Goal: Task Accomplishment & Management: Use online tool/utility

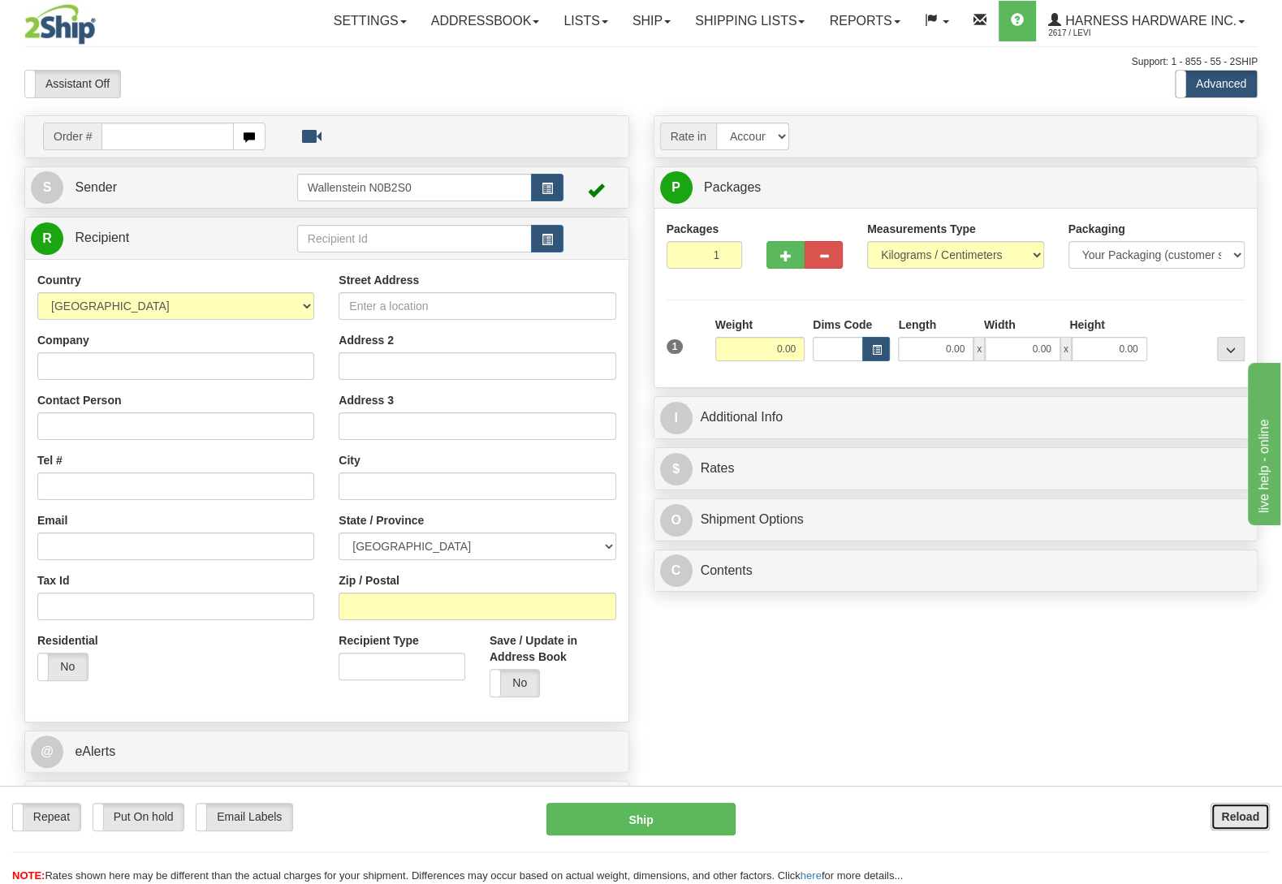
click at [1213, 824] on button "Reload" at bounding box center [1240, 817] width 59 height 28
click at [317, 239] on input "text" at bounding box center [414, 239] width 235 height 28
click at [317, 260] on div "RKA" at bounding box center [410, 266] width 218 height 18
type input "RKA"
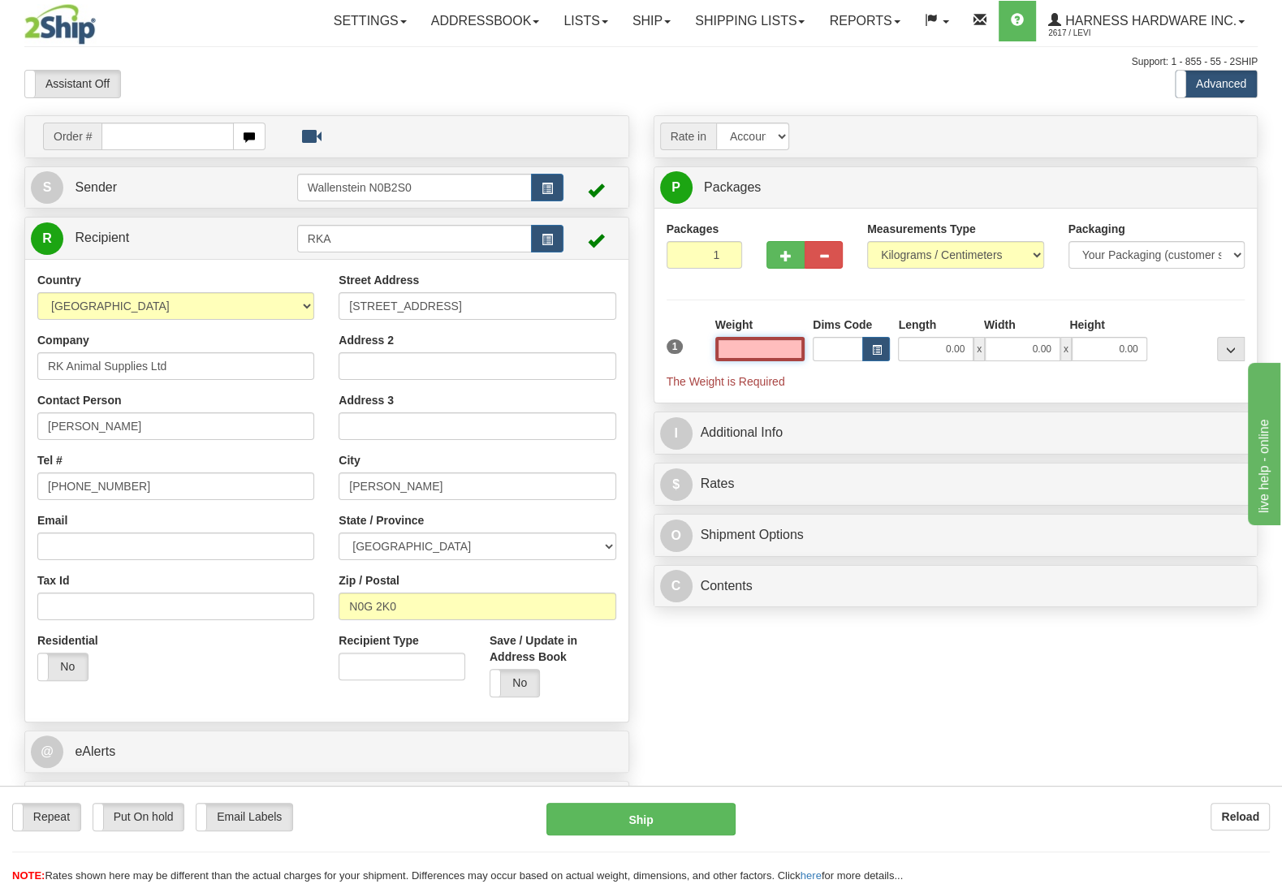
click at [772, 350] on input "text" at bounding box center [760, 349] width 89 height 24
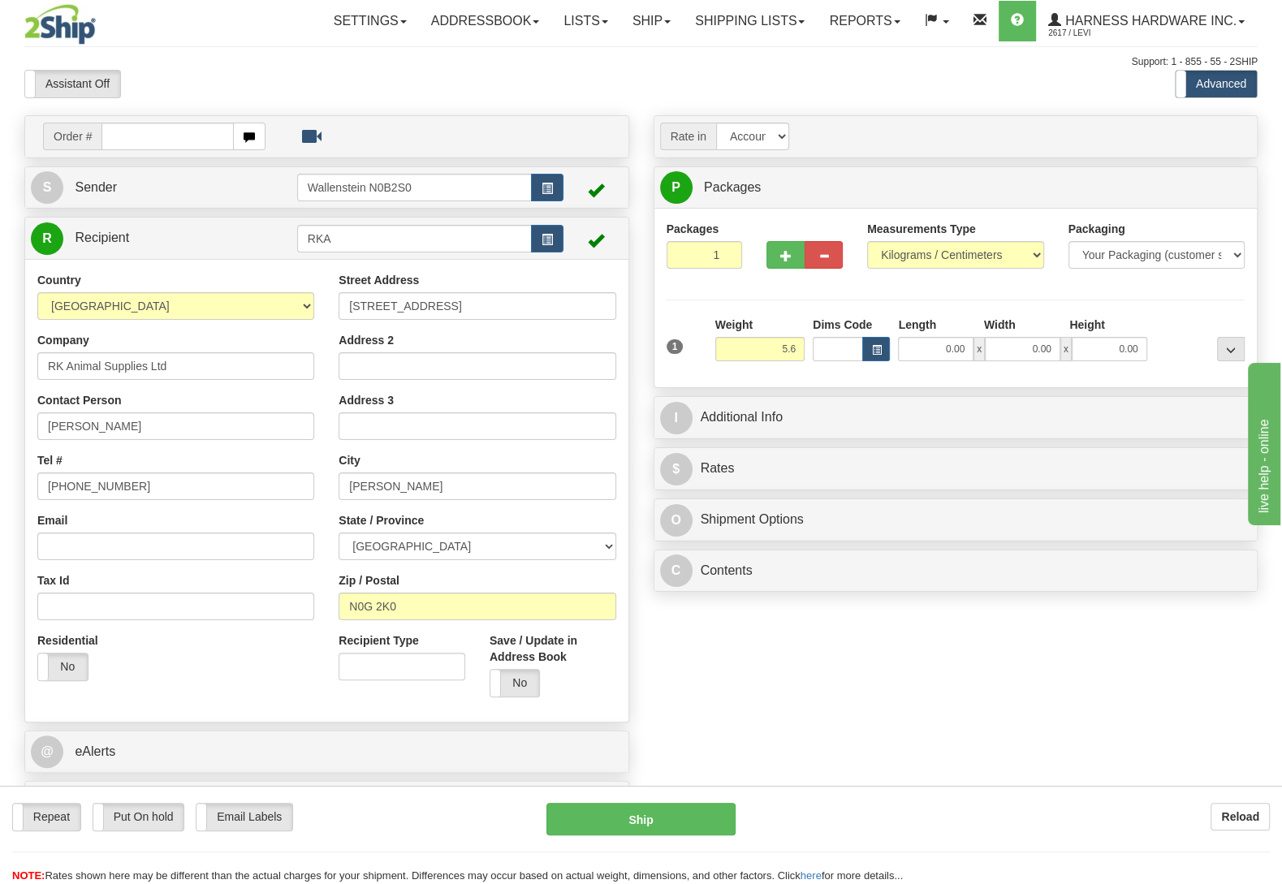
type input "5.60"
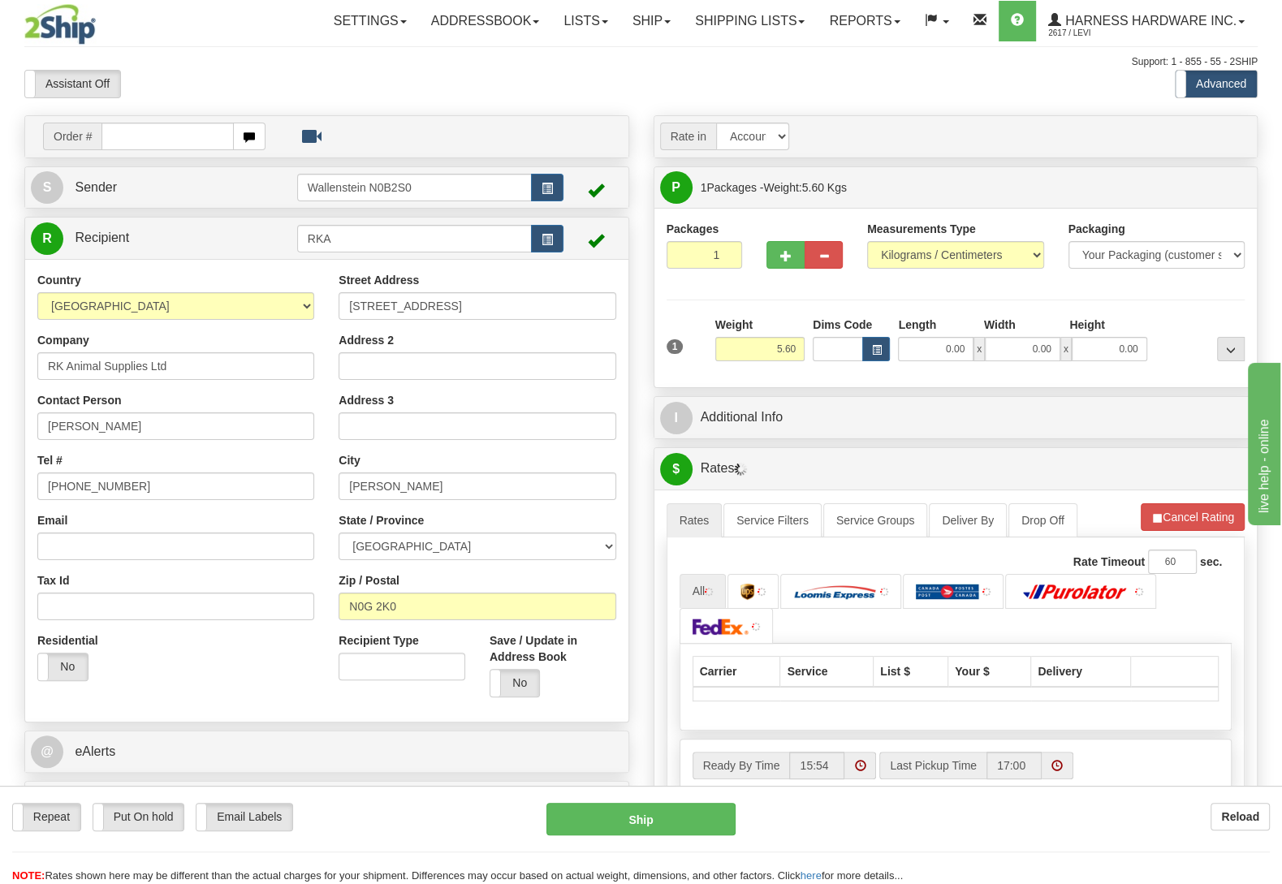
click at [1201, 334] on div at bounding box center [1200, 339] width 97 height 45
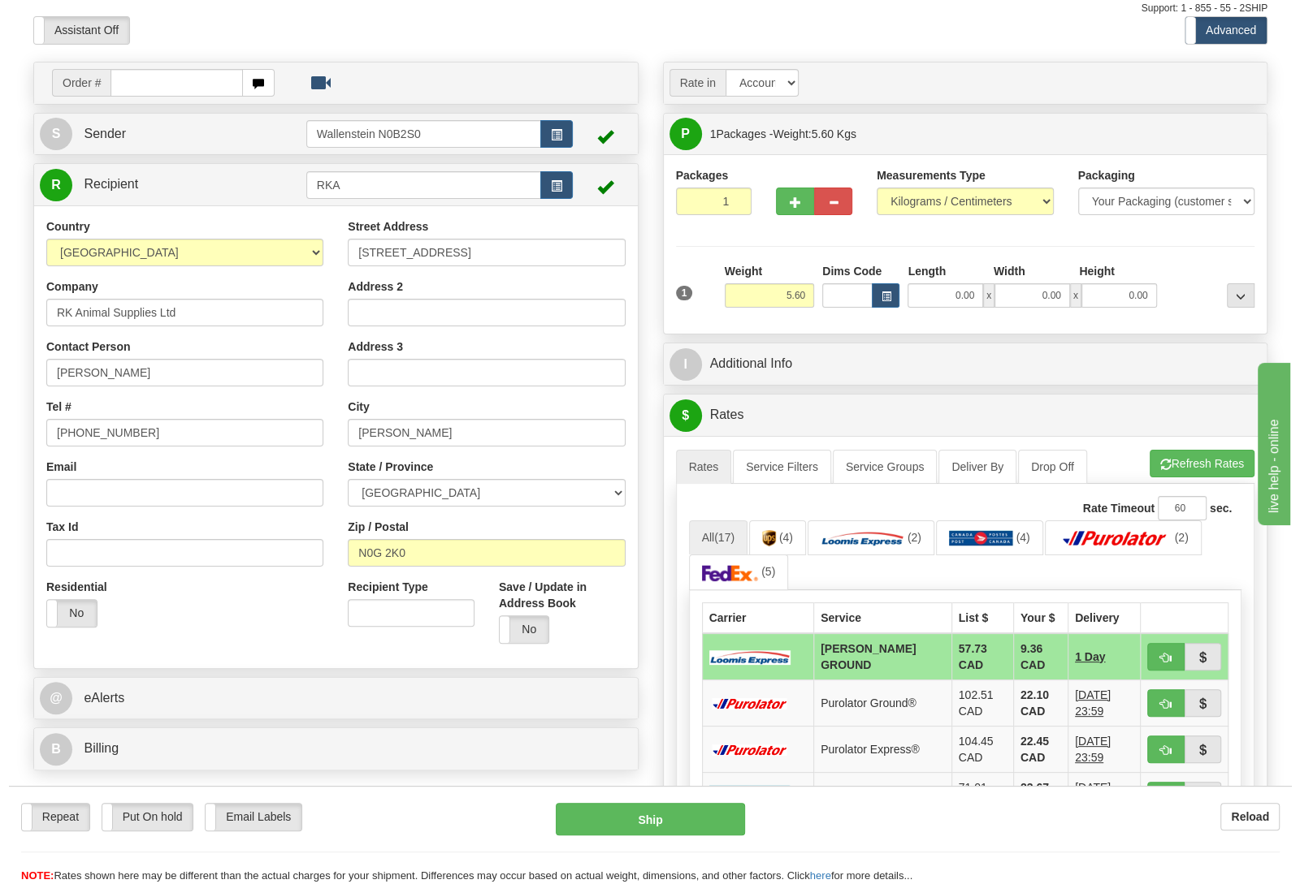
scroll to position [171, 0]
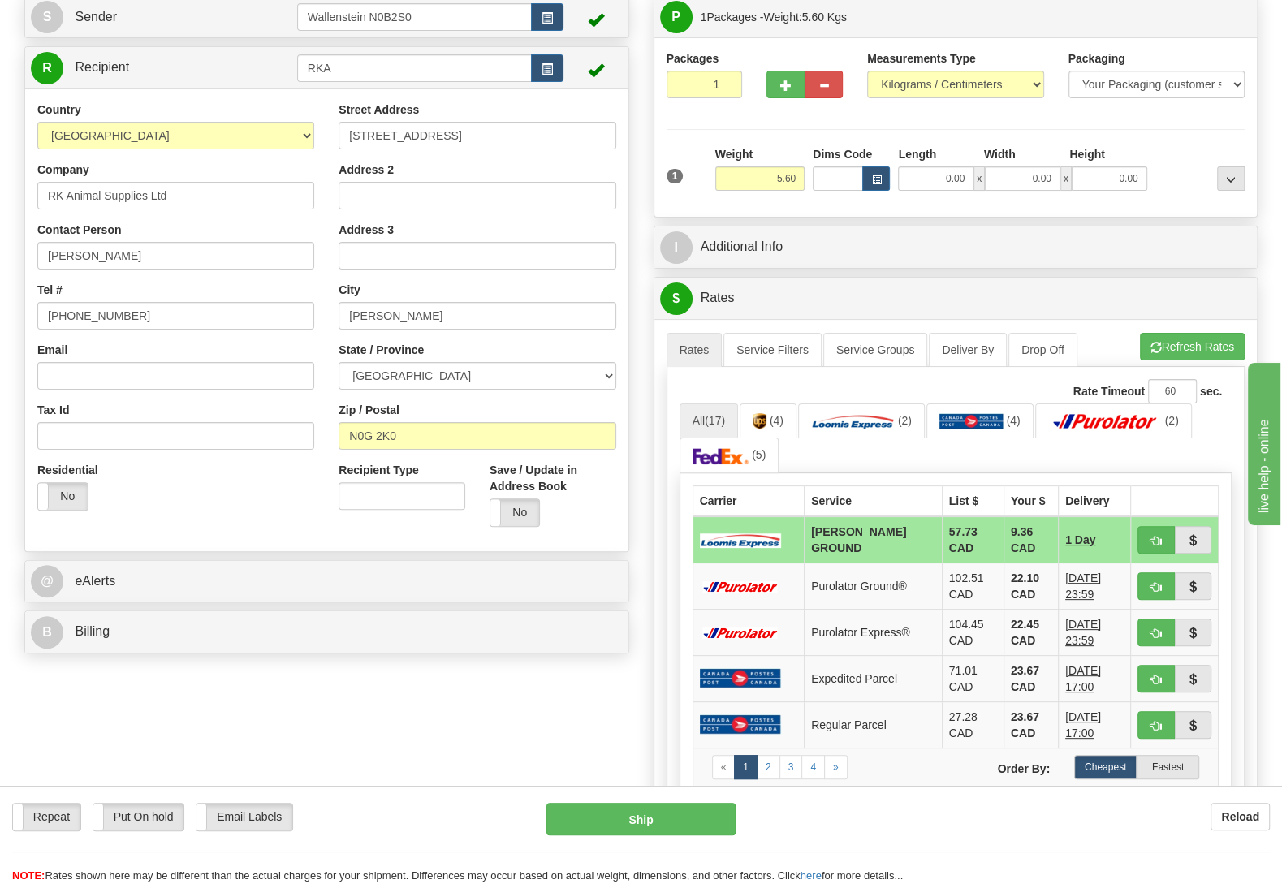
click at [610, 785] on div "Order # S Sender" at bounding box center [641, 496] width 1258 height 1103
click at [605, 815] on button "Ship" at bounding box center [641, 819] width 189 height 32
type input "DD"
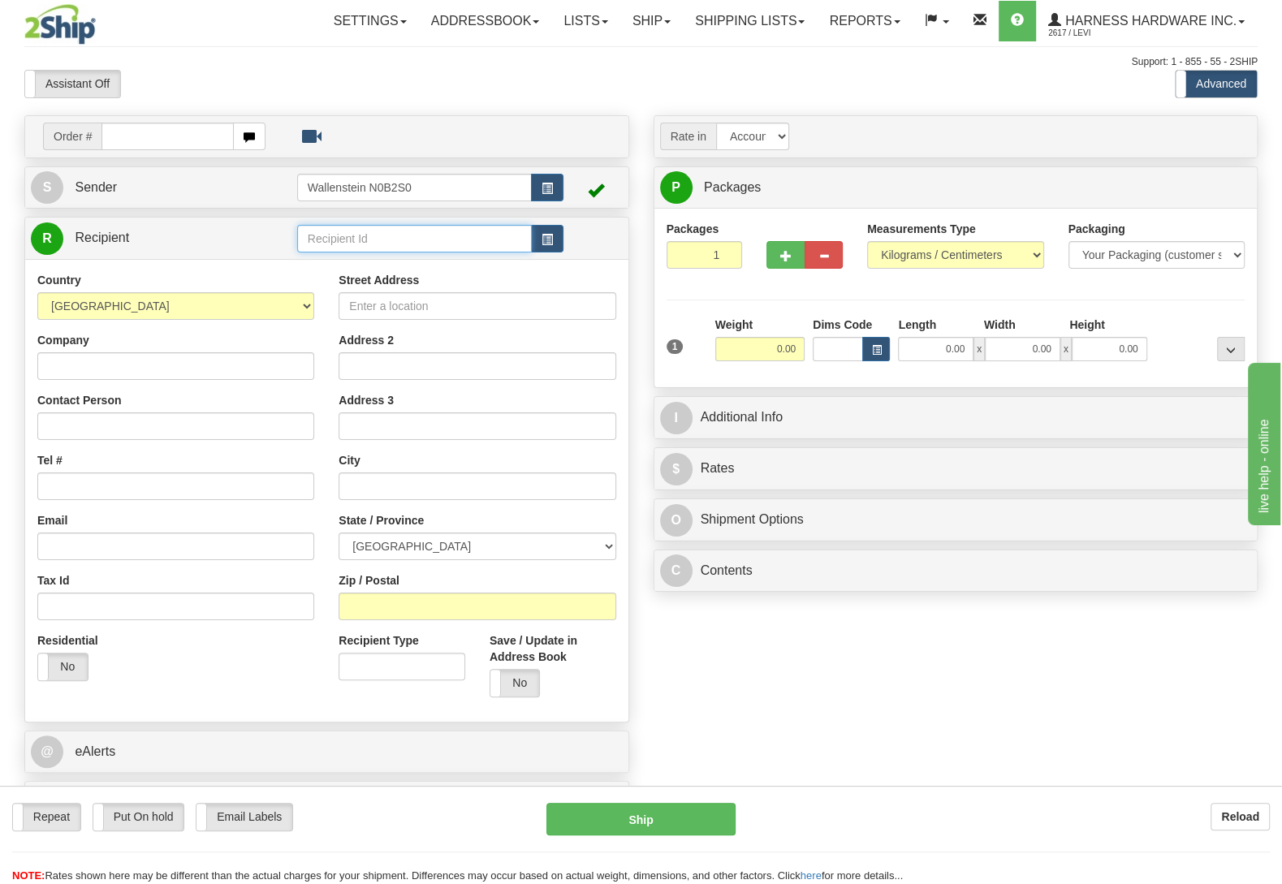
click at [338, 228] on input "text" at bounding box center [414, 239] width 235 height 28
click at [338, 234] on input "text" at bounding box center [414, 239] width 235 height 28
type input "e"
click at [1230, 816] on b "Reload" at bounding box center [1241, 817] width 38 height 13
click at [373, 240] on input "text" at bounding box center [414, 239] width 235 height 28
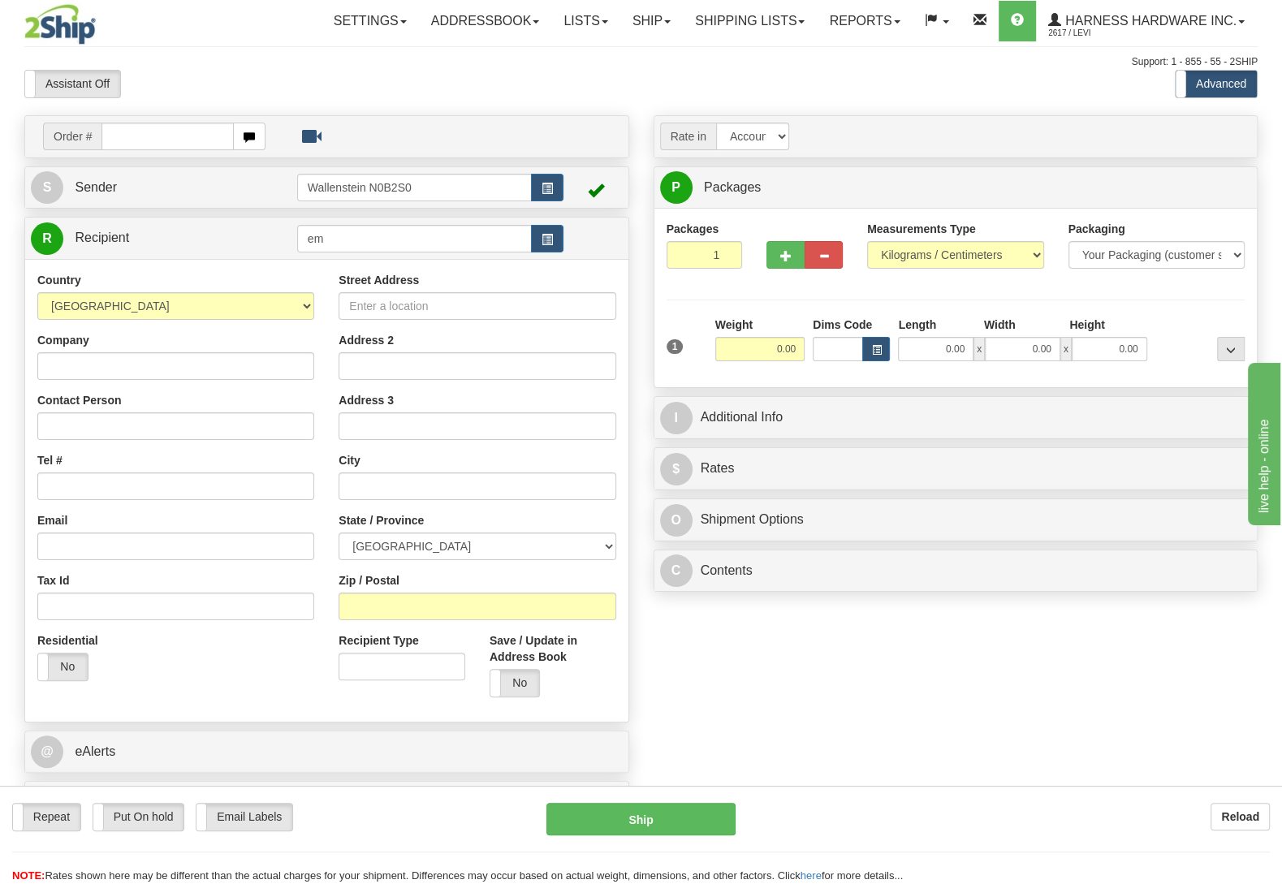
type input "e"
type input "E"
click at [318, 239] on input "text" at bounding box center [414, 239] width 235 height 28
type input "E-BOW"
click at [216, 373] on input "Company" at bounding box center [175, 366] width 277 height 28
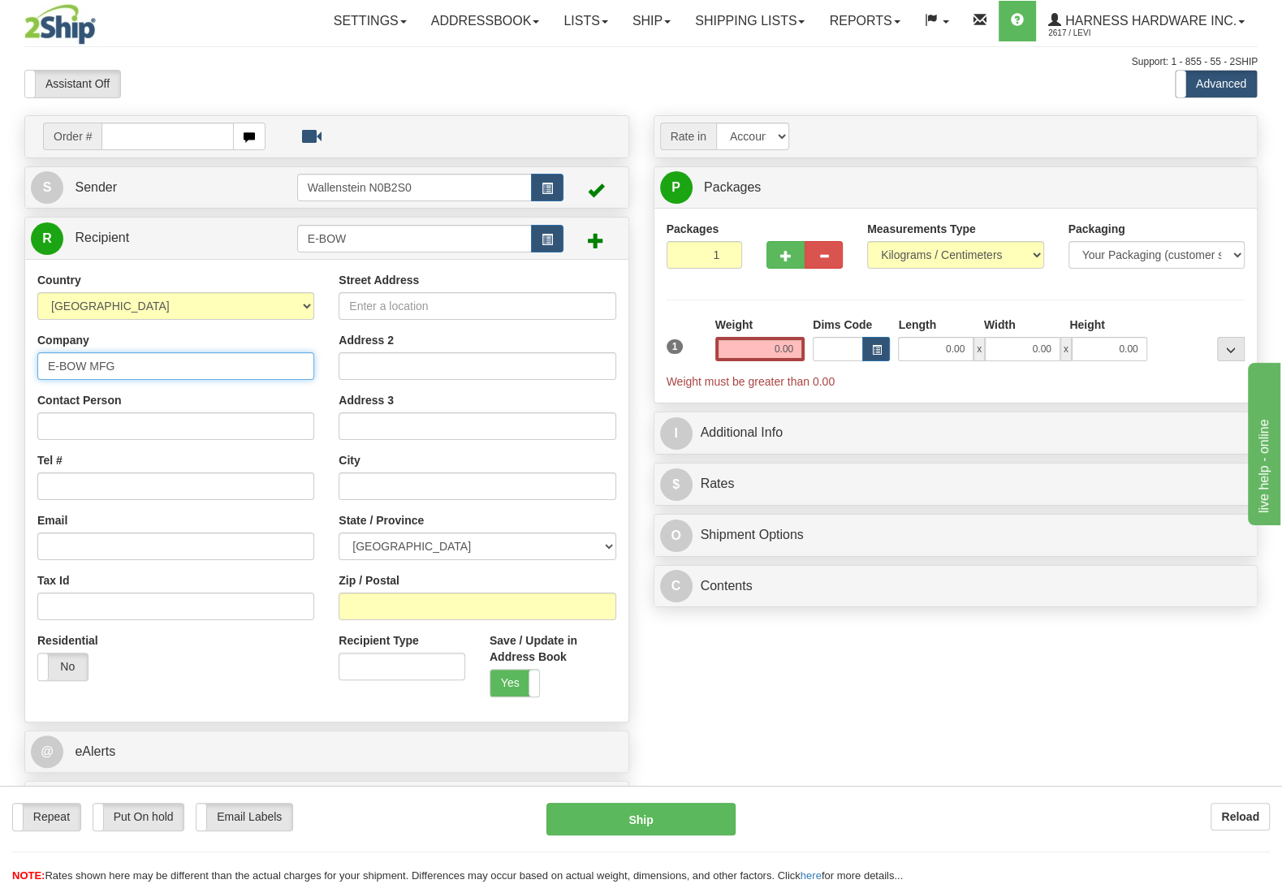
type input "E-BOW MFG"
click at [210, 435] on input "Contact Person" at bounding box center [175, 427] width 277 height 28
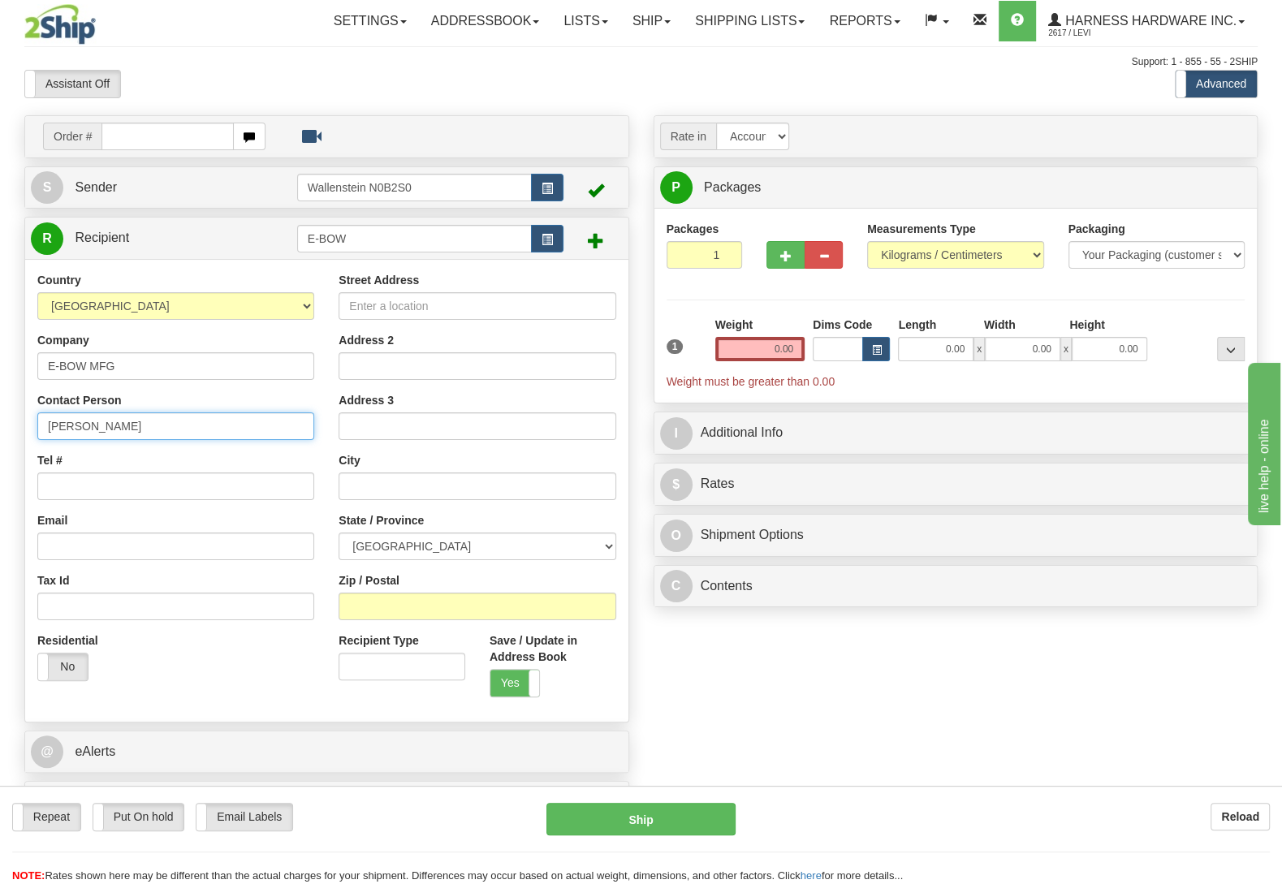
type input "[PERSON_NAME]"
click at [563, 311] on input "Street Address" at bounding box center [477, 306] width 277 height 28
type input "4369 Boomer Line"
click at [496, 606] on input "Zip / Postal" at bounding box center [477, 607] width 277 height 28
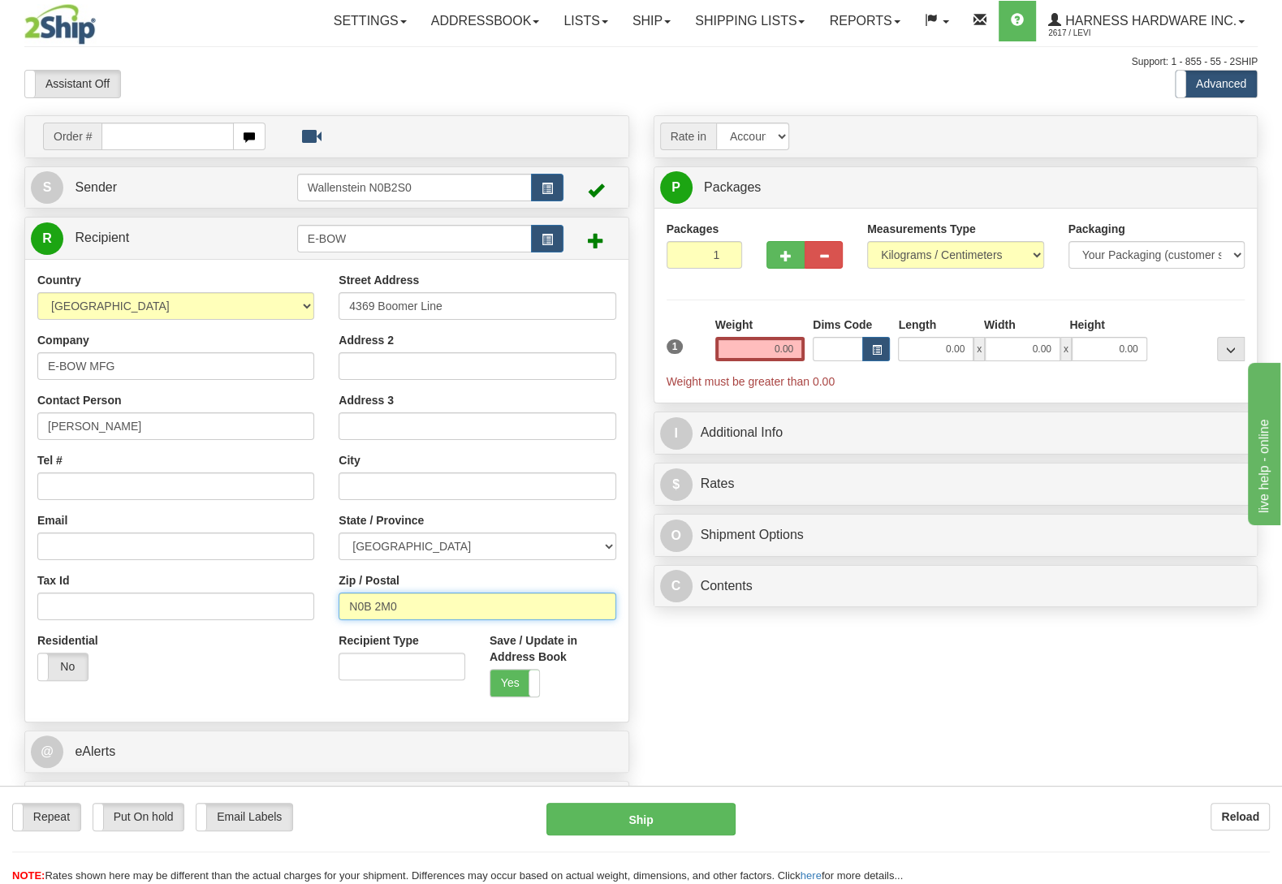
type input "N0B 2M0"
click at [756, 679] on div "Order # S Sender" at bounding box center [641, 474] width 1258 height 718
type input "ST [PERSON_NAME]"
select select "ON"
click at [784, 349] on input "0.00" at bounding box center [760, 349] width 89 height 24
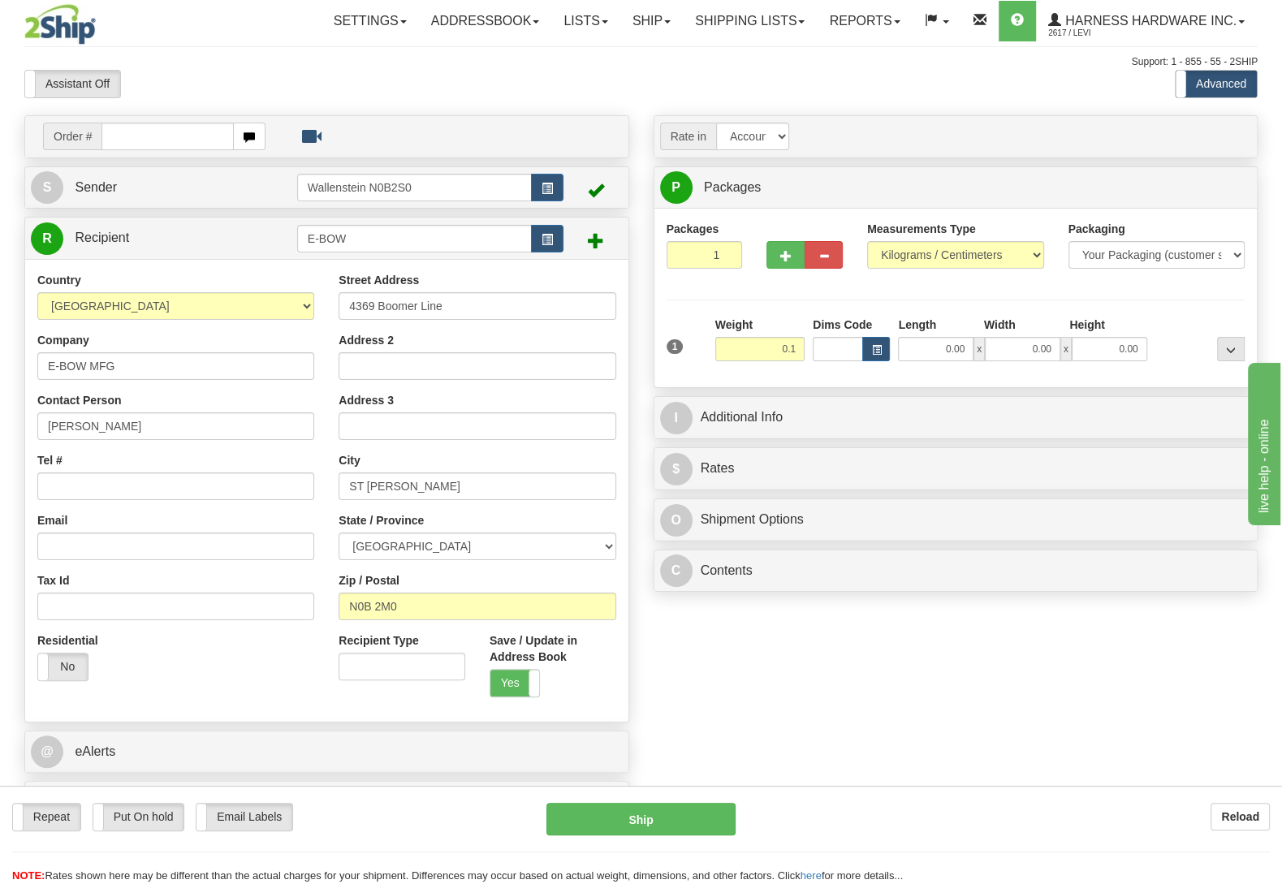
type input "0.10"
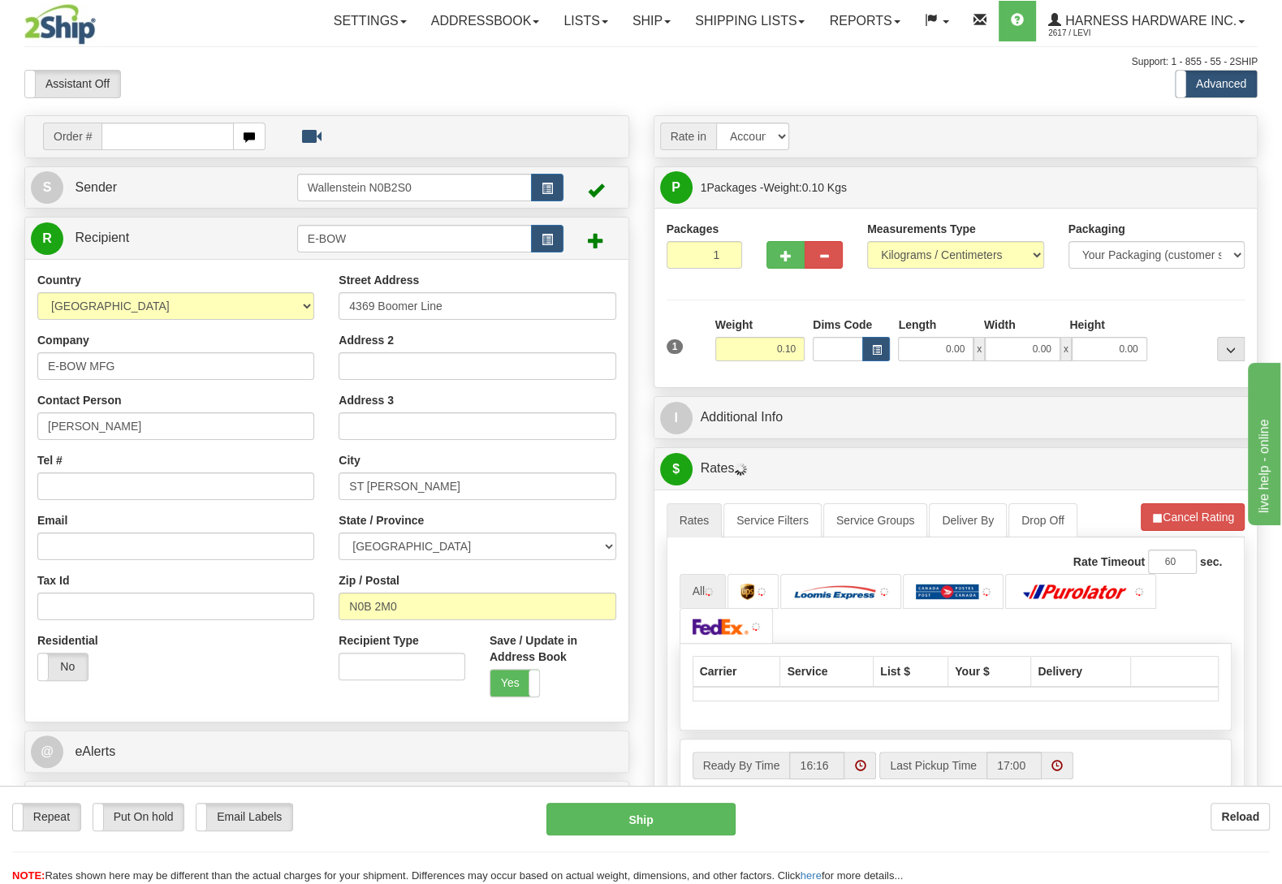
click at [1204, 320] on div at bounding box center [1200, 339] width 97 height 45
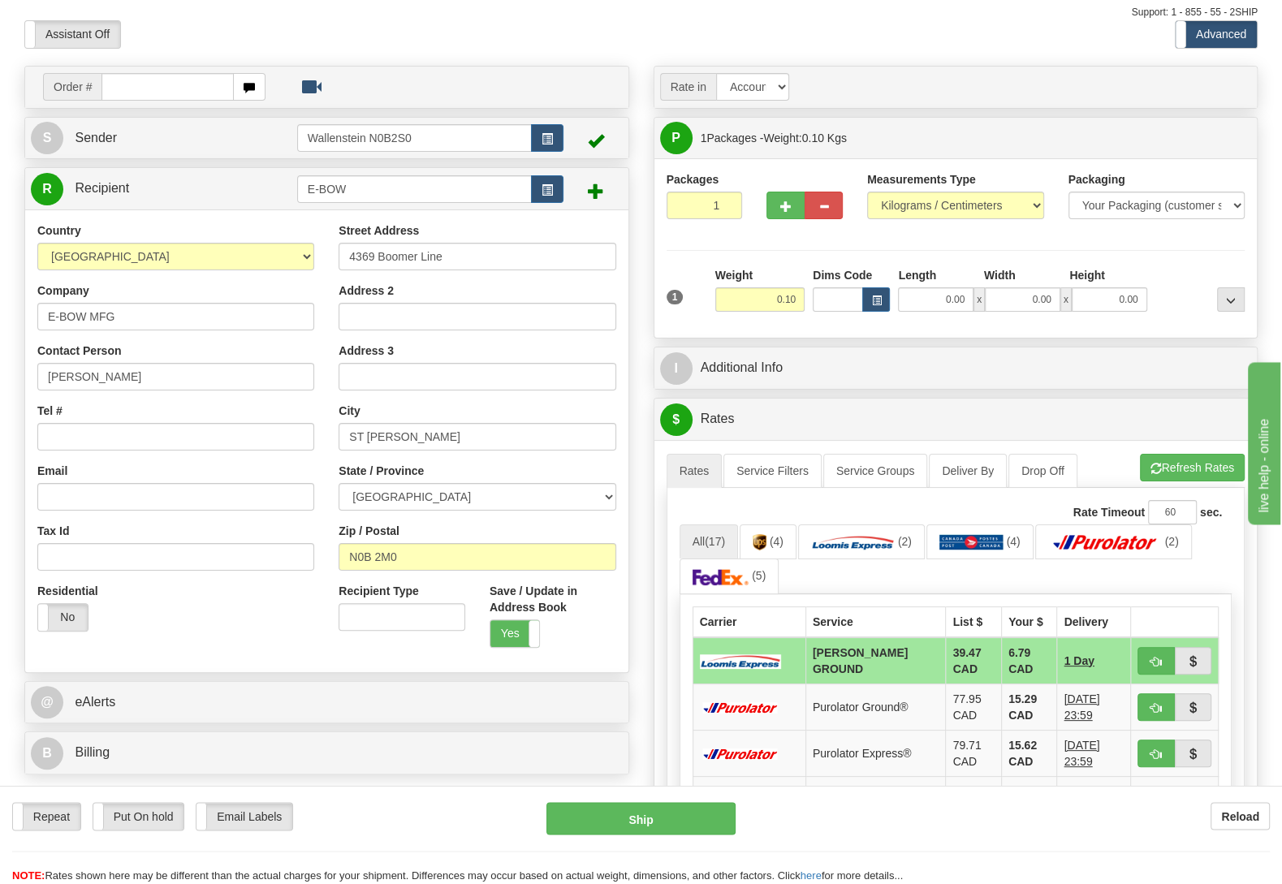
scroll to position [85, 0]
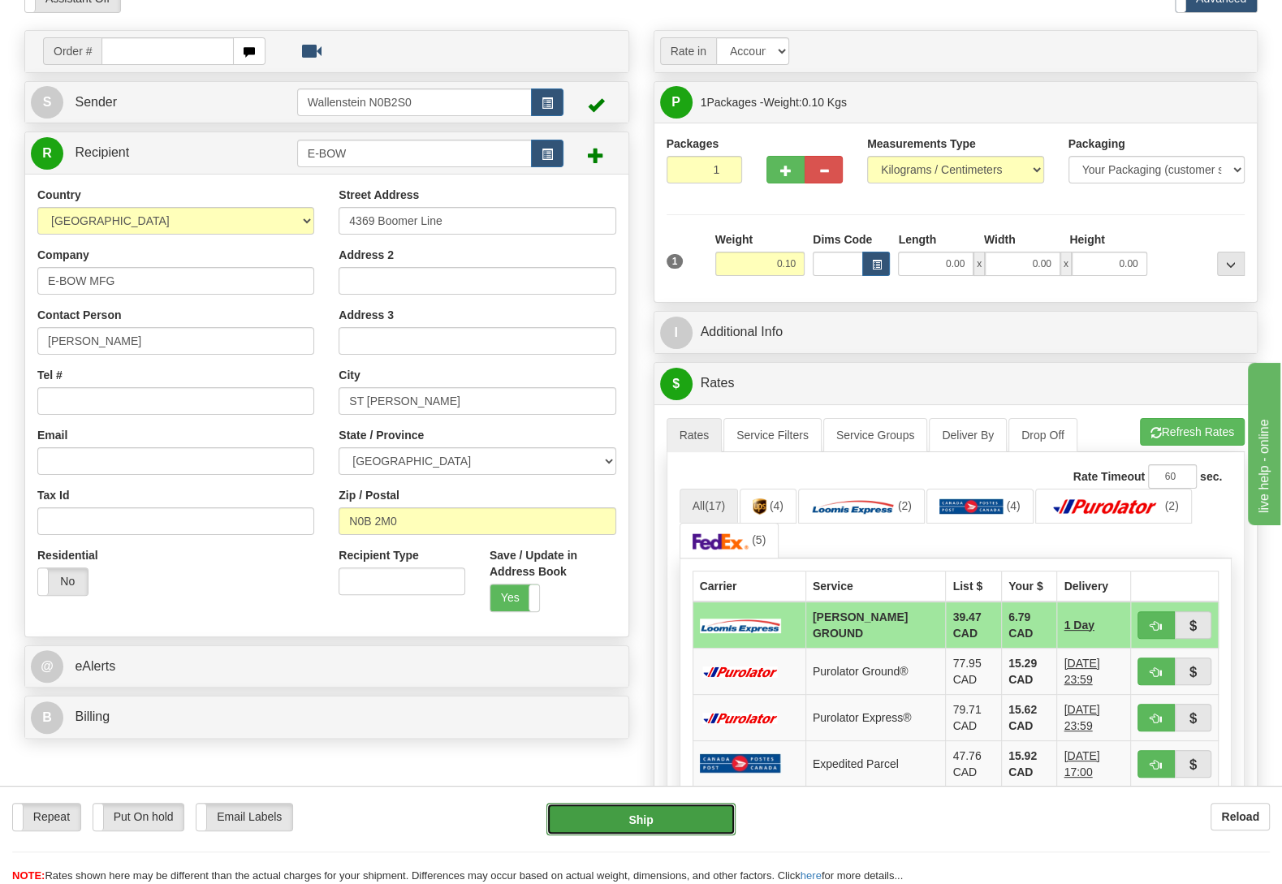
click at [710, 825] on button "Ship" at bounding box center [641, 819] width 189 height 32
type input "DD"
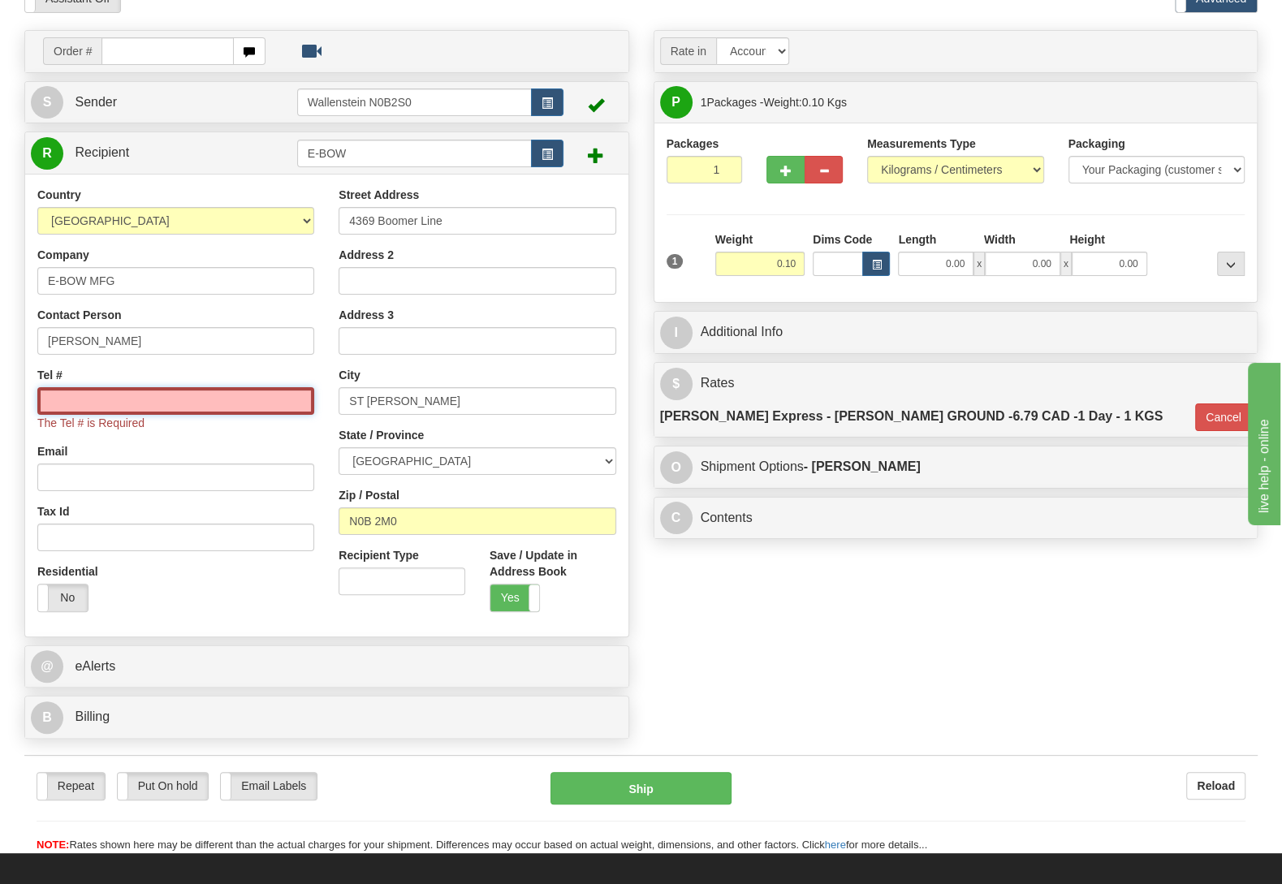
click at [125, 414] on input "Tel #" at bounding box center [175, 401] width 277 height 28
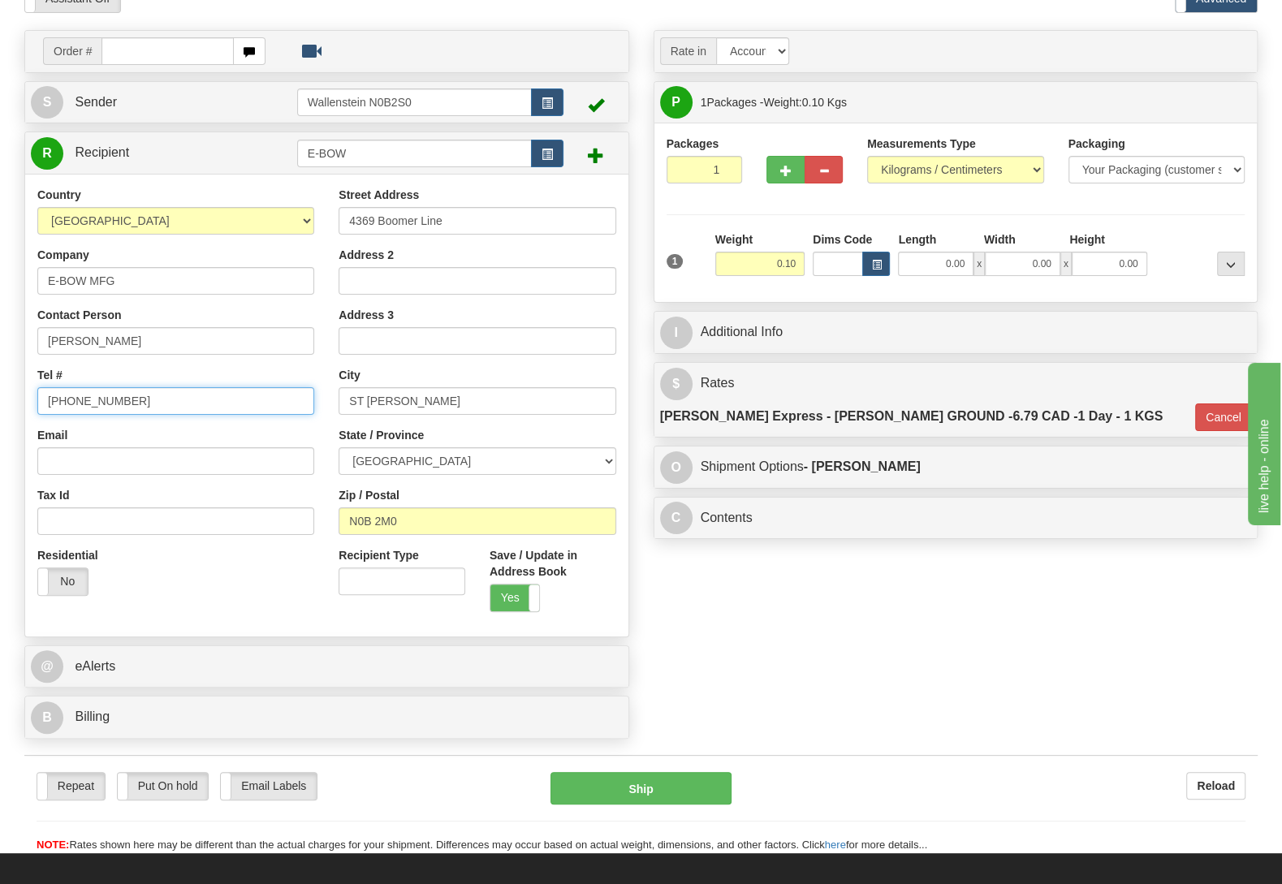
type input "(519)580-9930"
click at [780, 583] on div "Order # S Sender" at bounding box center [641, 389] width 1258 height 718
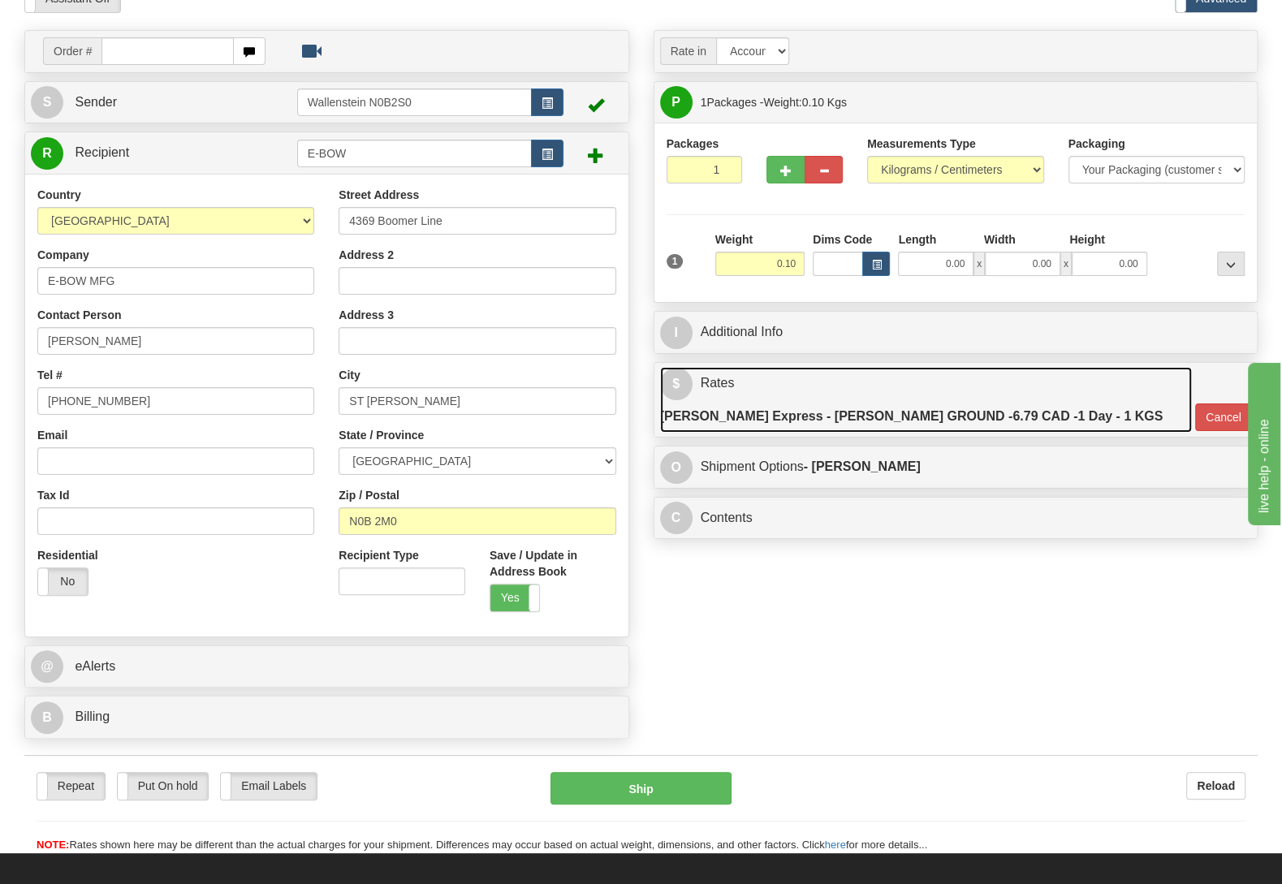
click at [718, 384] on link "$ Rates Loomis Express - LOOMIS GROUND - 6.79 CAD - 1 Day - 1 KGS" at bounding box center [926, 400] width 533 height 66
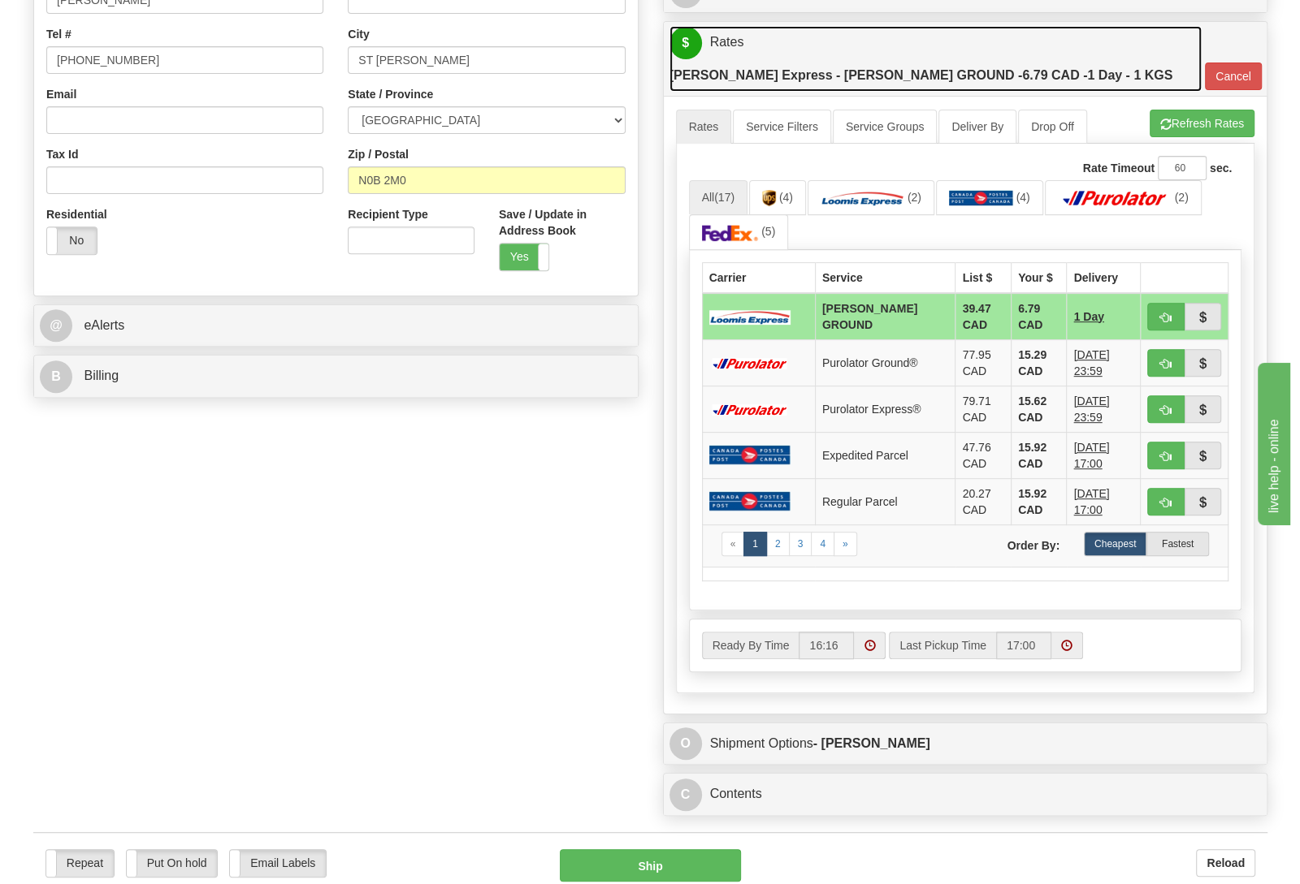
scroll to position [682, 0]
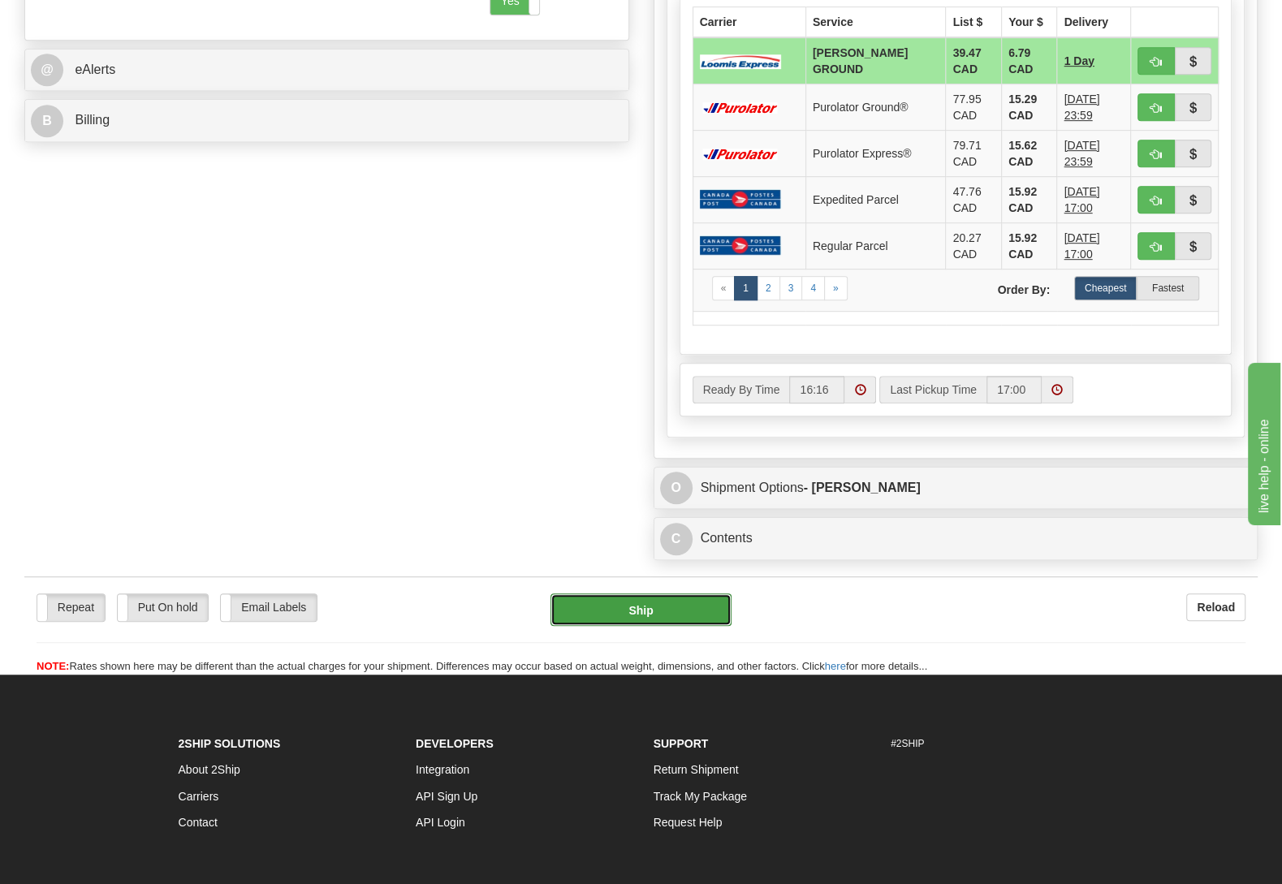
click at [654, 594] on button "Ship" at bounding box center [641, 610] width 181 height 32
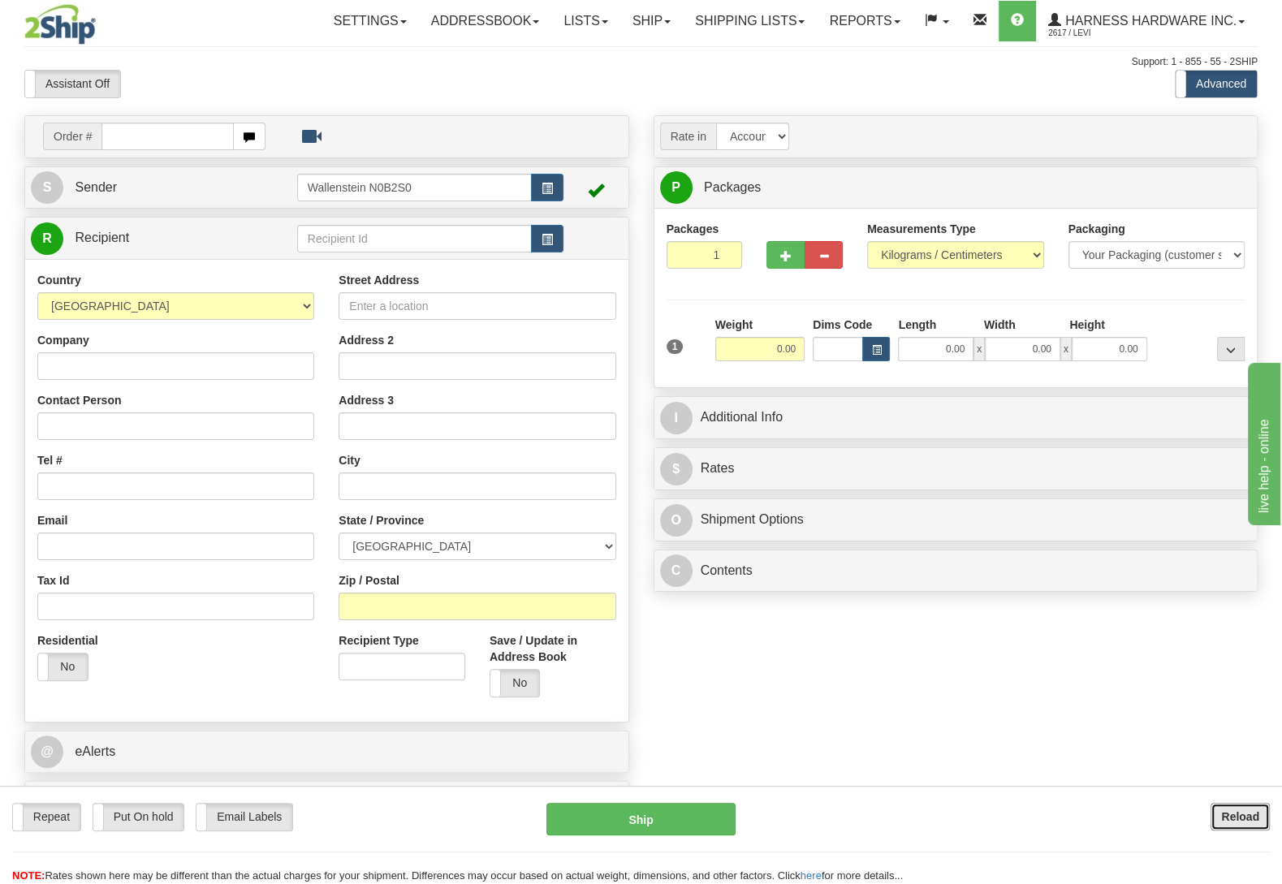
drag, startPoint x: 1235, startPoint y: 804, endPoint x: 1226, endPoint y: 800, distance: 9.8
click at [1237, 805] on button "Reload" at bounding box center [1240, 817] width 59 height 28
click at [417, 239] on input "text" at bounding box center [414, 239] width 235 height 28
click at [409, 284] on div "MELS" at bounding box center [410, 287] width 218 height 18
type input "MELS"
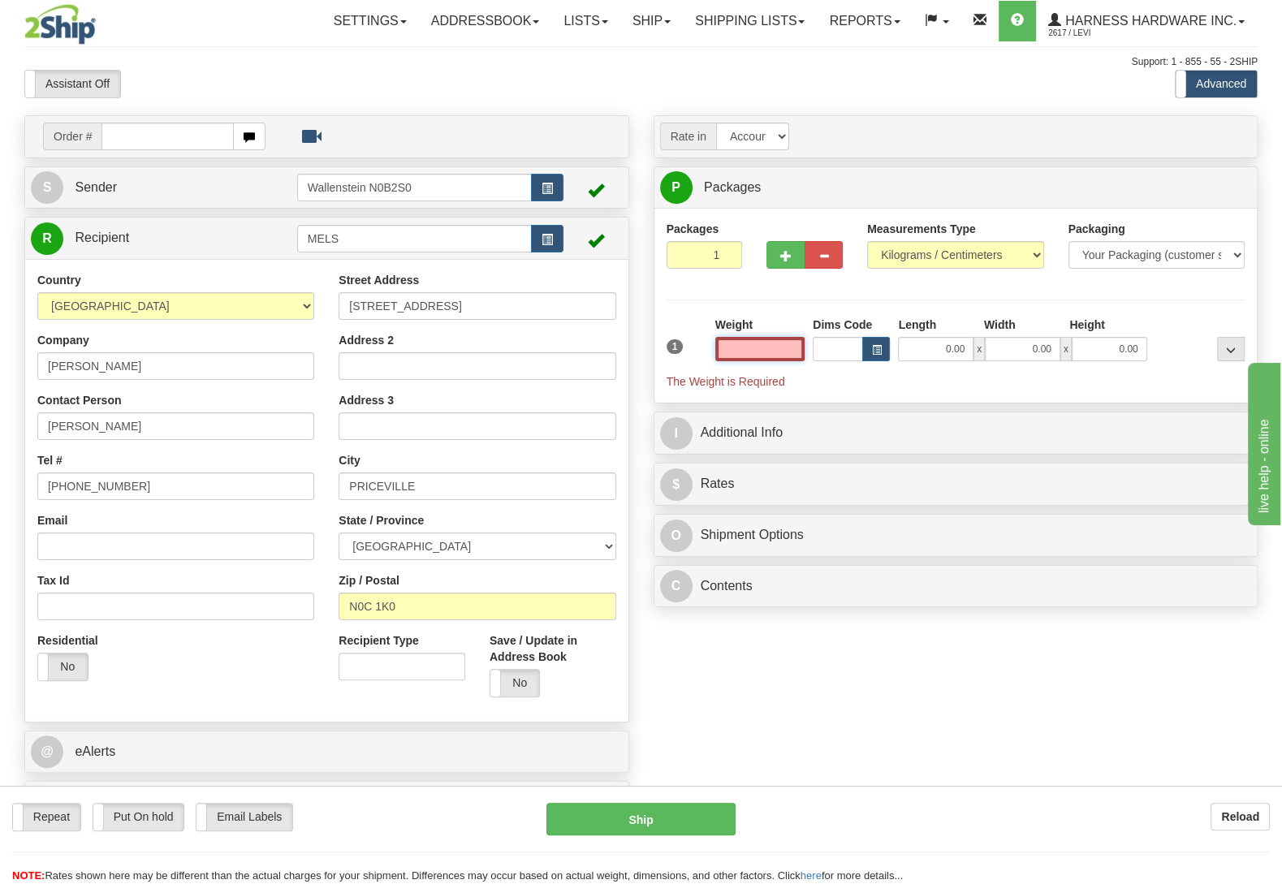
click at [759, 354] on input "text" at bounding box center [760, 349] width 89 height 24
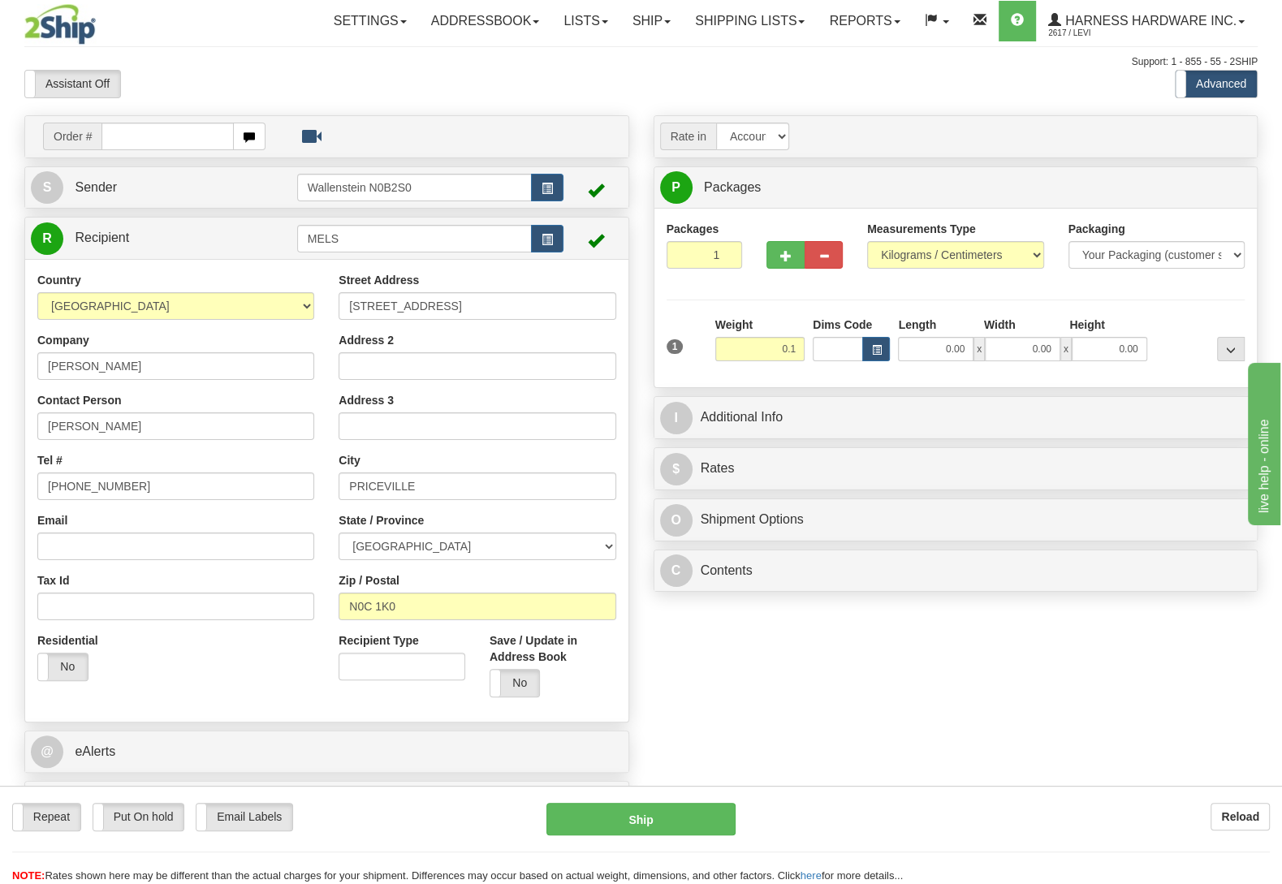
type input "0.10"
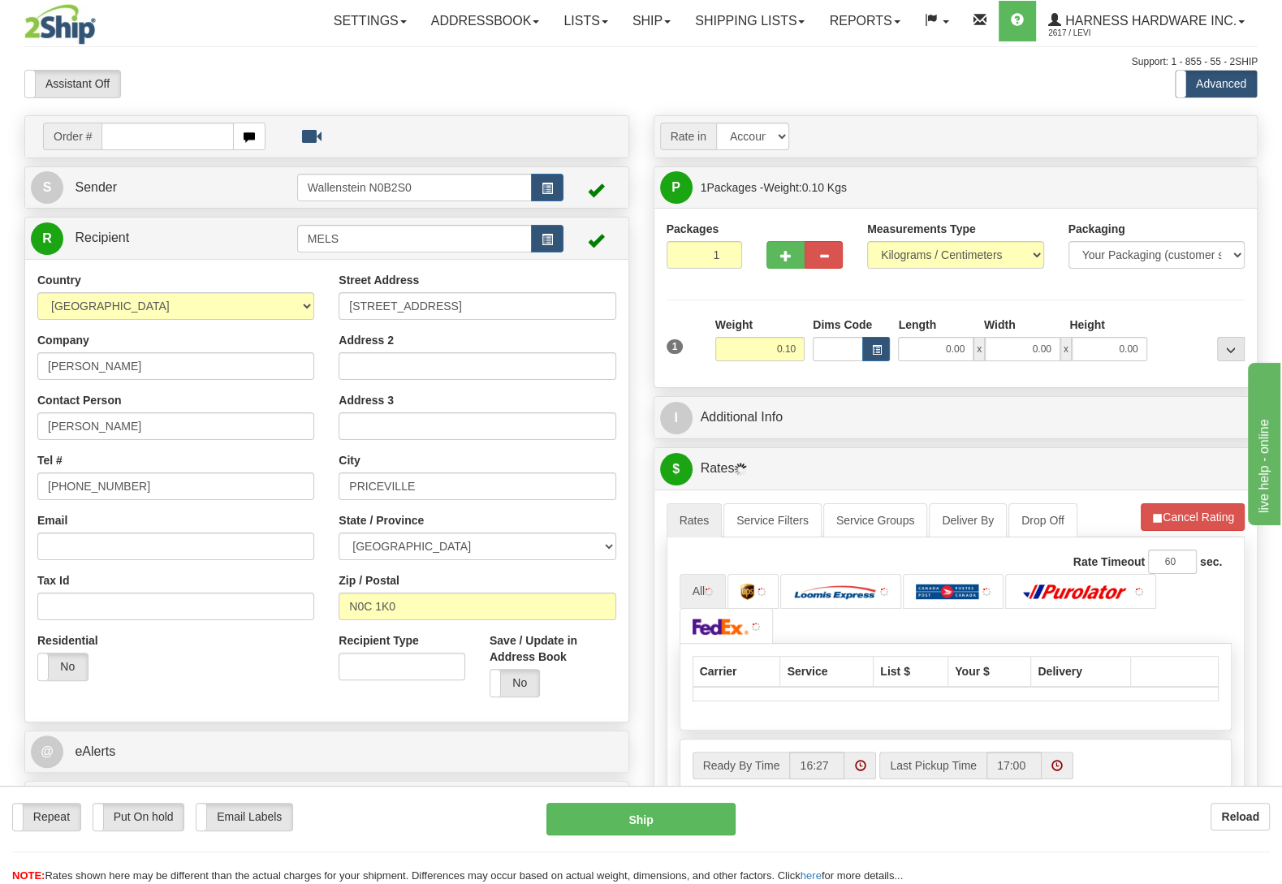
drag, startPoint x: 1165, startPoint y: 311, endPoint x: 1176, endPoint y: 318, distance: 13.1
click at [1166, 311] on div "Packages 1 1 Measurements Type" at bounding box center [956, 298] width 579 height 154
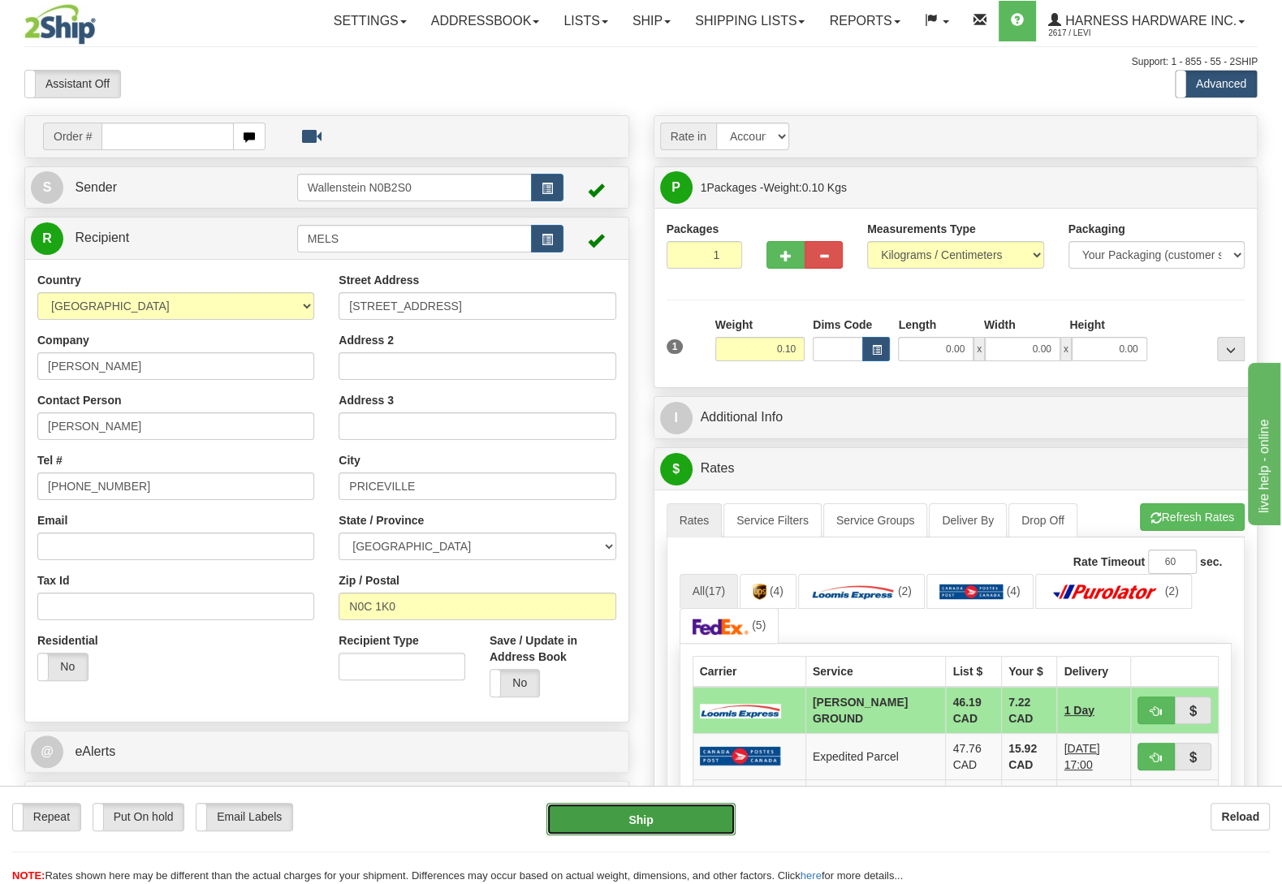
click at [709, 808] on button "Ship" at bounding box center [641, 819] width 189 height 32
type input "DD"
